Goal: Information Seeking & Learning: Find specific fact

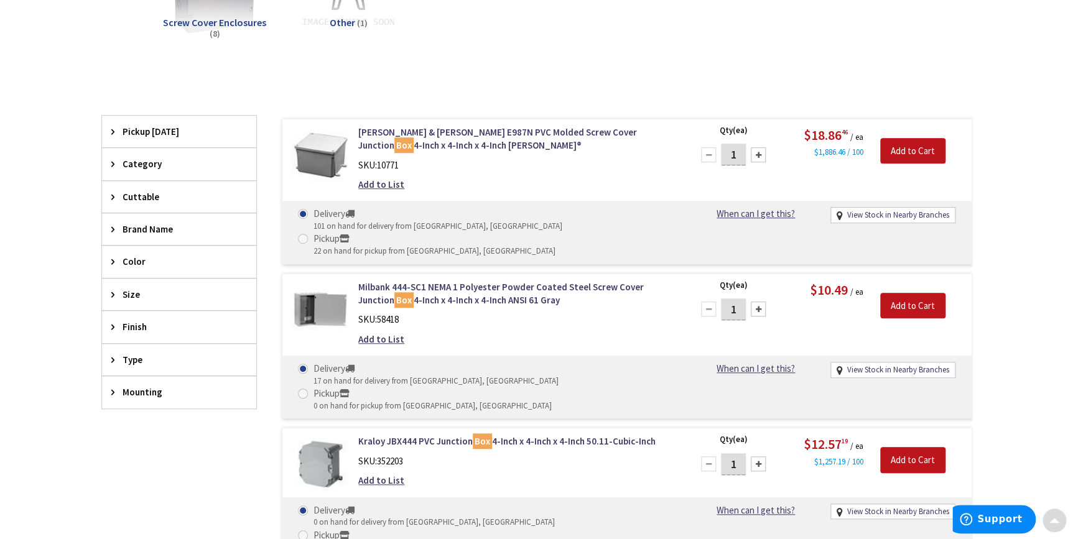
scroll to position [13, 0]
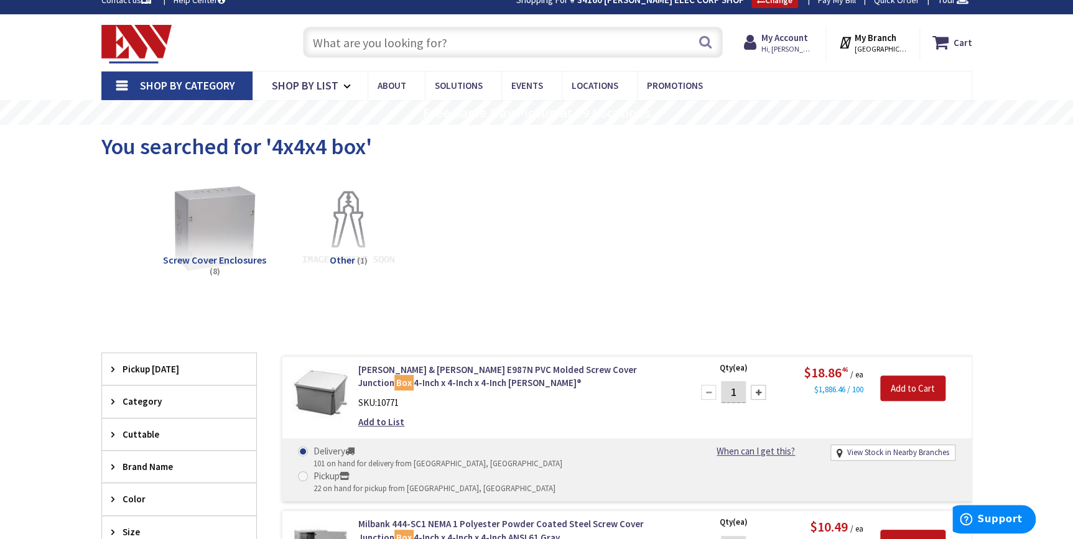
click at [365, 40] on input "text" at bounding box center [513, 42] width 420 height 31
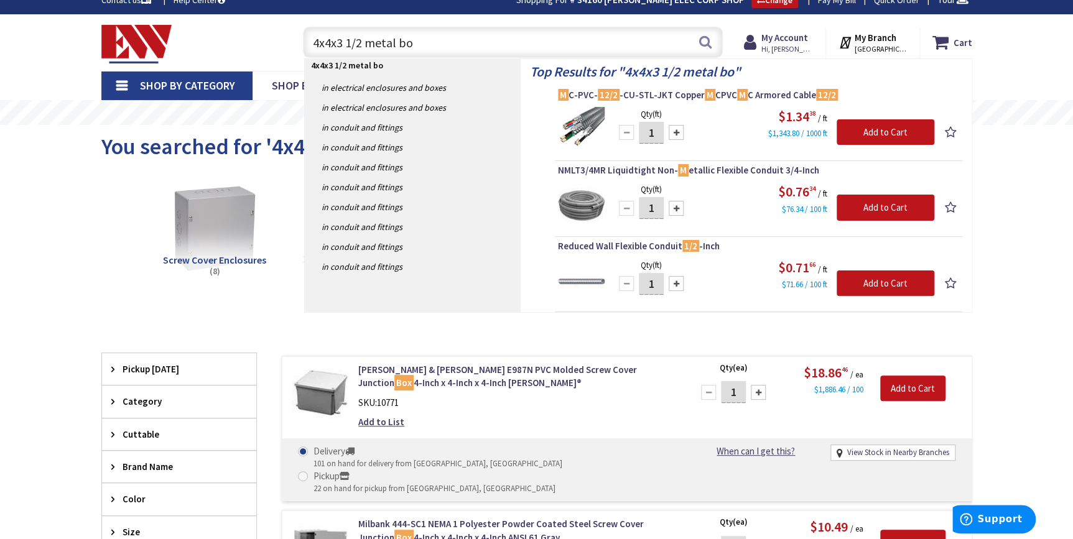
type input "4x4x3 1/2 metal box"
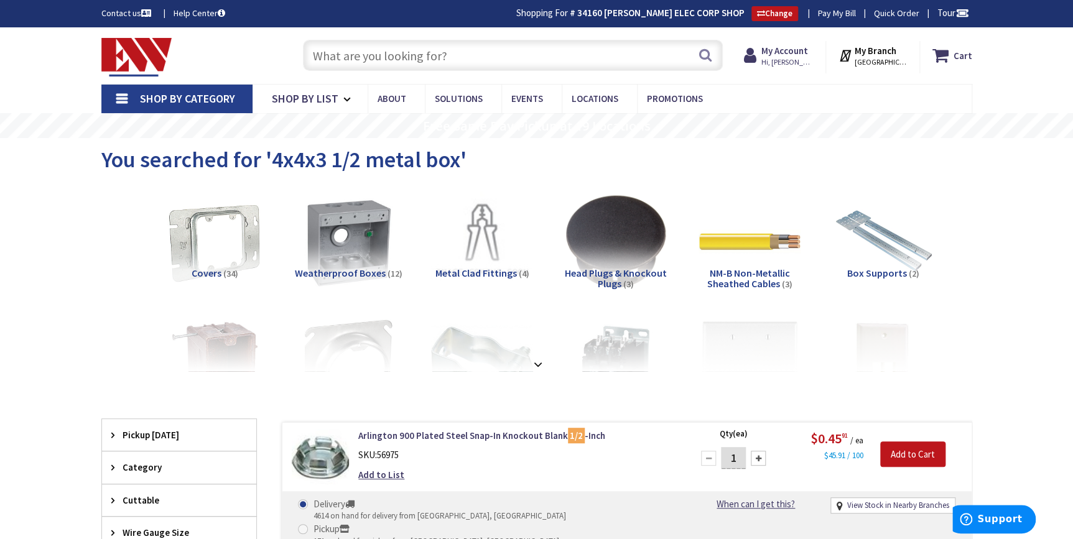
click at [394, 55] on input "text" at bounding box center [513, 55] width 420 height 31
paste input "Garvin 52181-S"
type input "Garvin 52181-S"
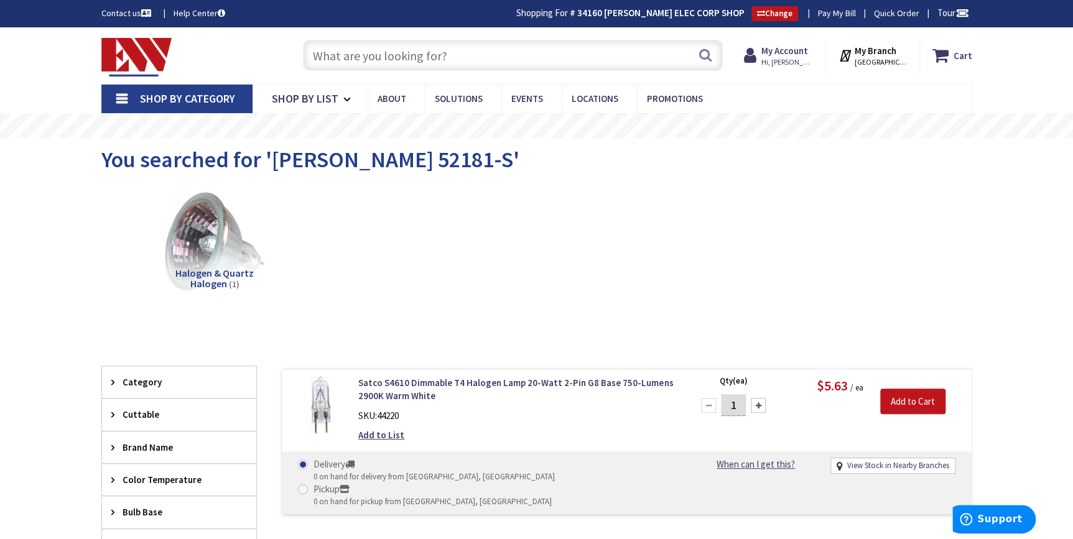
click at [330, 53] on input "text" at bounding box center [513, 55] width 420 height 31
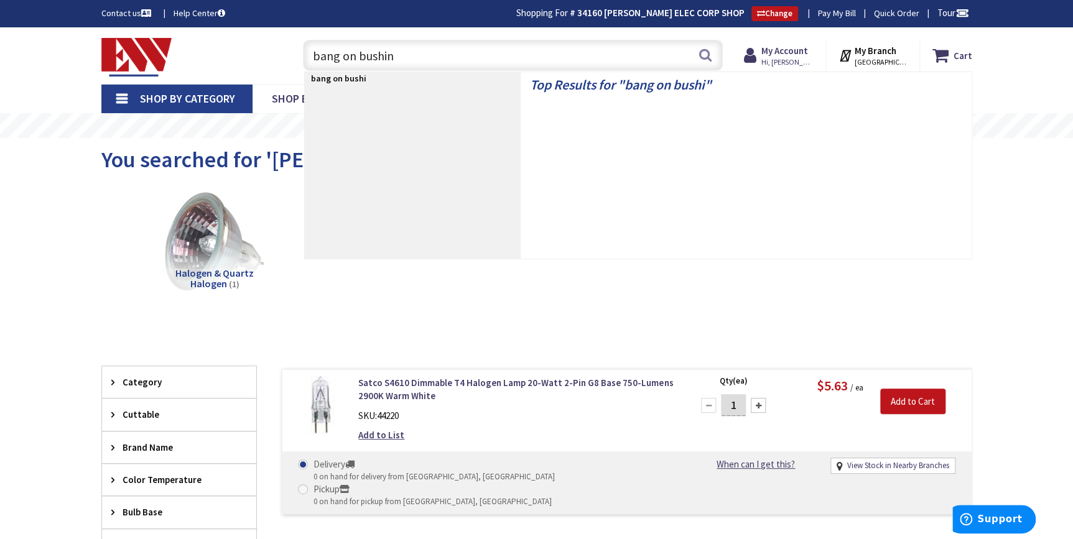
type input "bang on bushing"
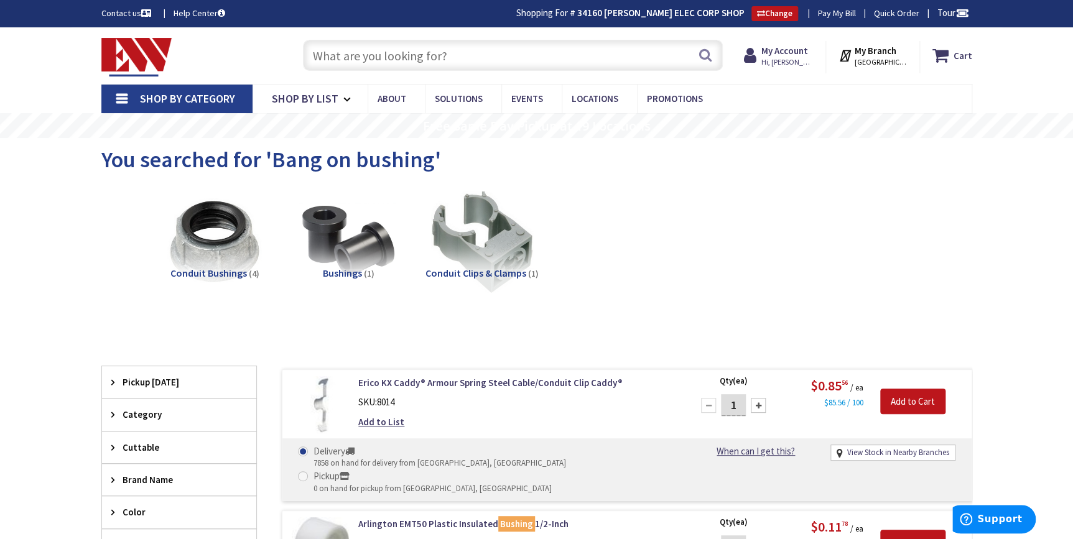
click at [414, 62] on input "text" at bounding box center [513, 55] width 420 height 31
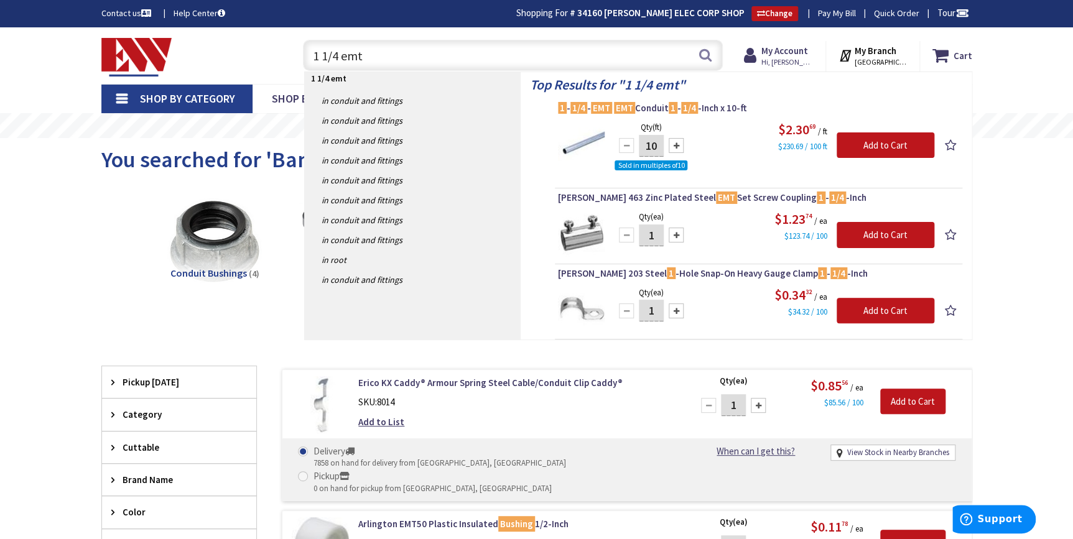
type input "1 1/4 emt"
